Goal: Information Seeking & Learning: Learn about a topic

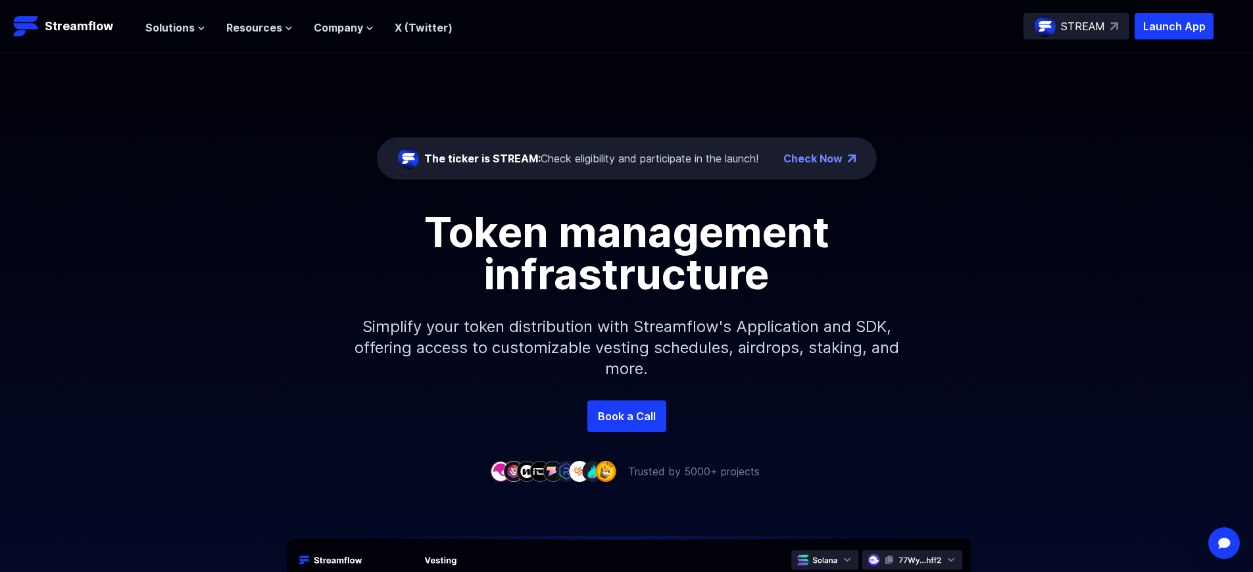
click at [1174, 26] on p "Launch App" at bounding box center [1173, 26] width 79 height 26
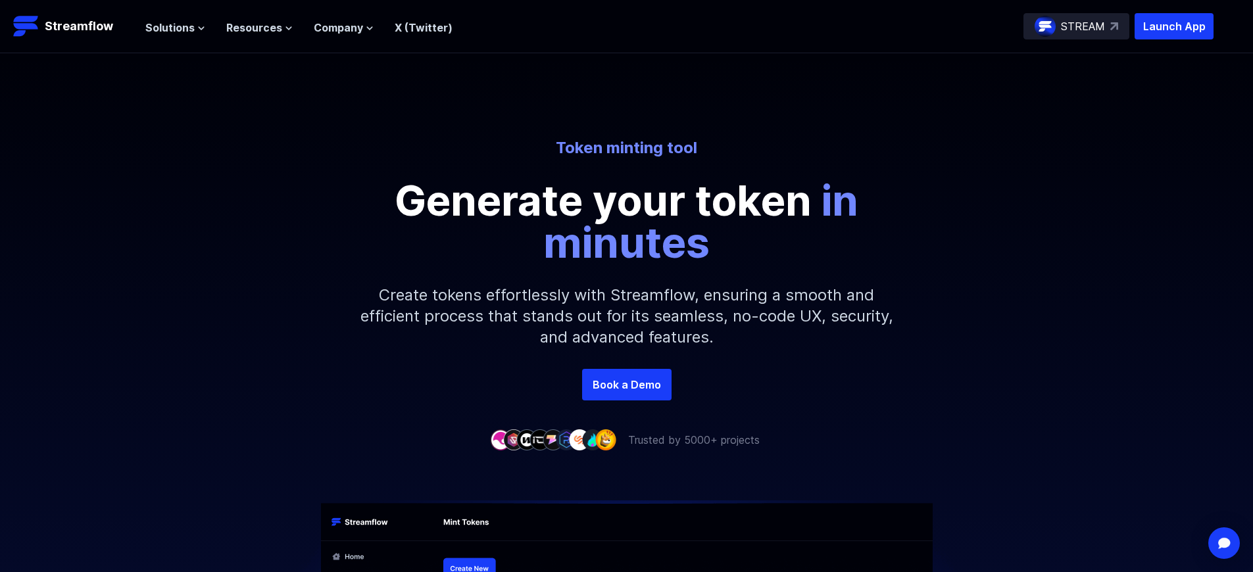
scroll to position [2050, 0]
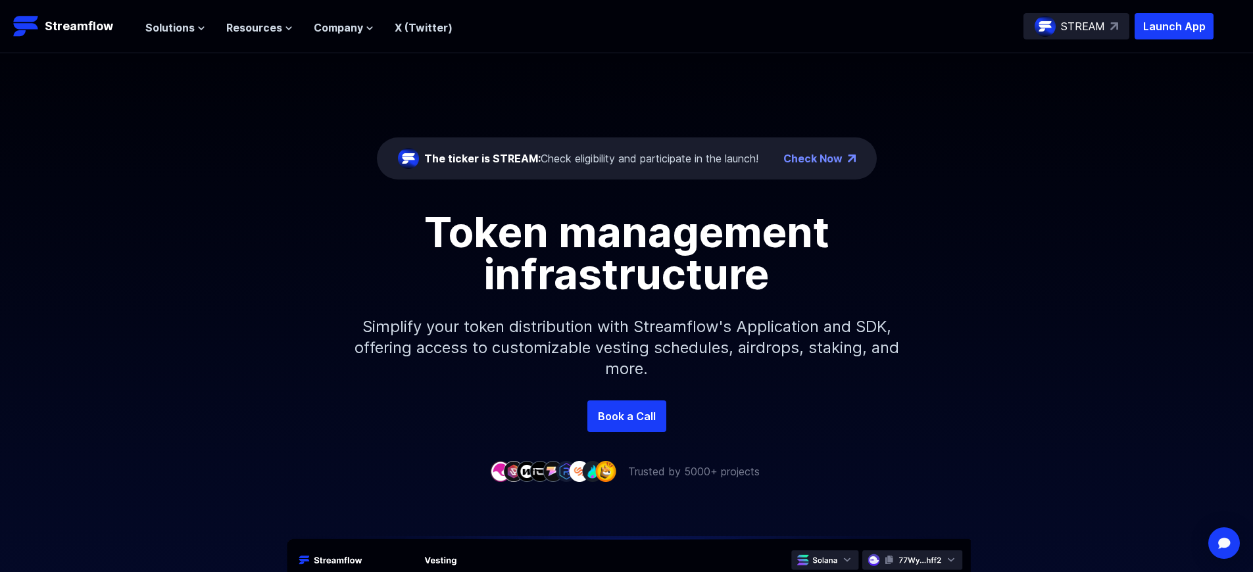
click at [1174, 26] on p "Launch App" at bounding box center [1173, 26] width 79 height 26
